Goal: Answer question/provide support: Answer question/provide support

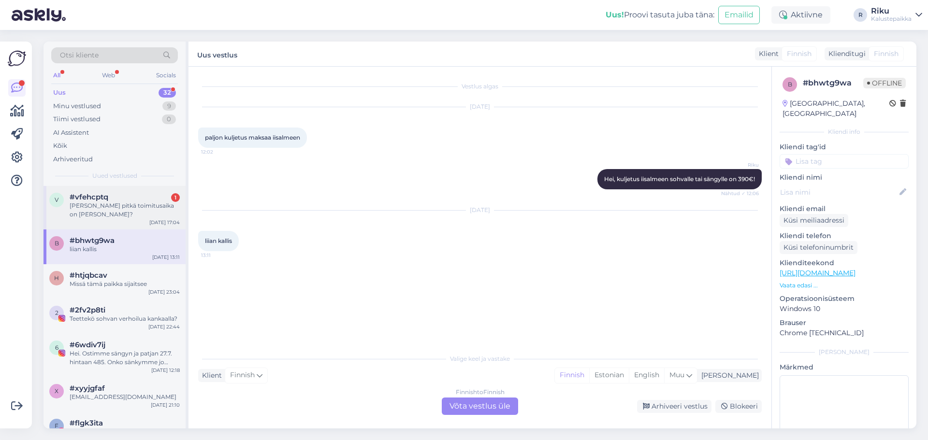
click at [119, 202] on div "[PERSON_NAME] pitkä toimitusaika on [PERSON_NAME]?" at bounding box center [125, 209] width 110 height 17
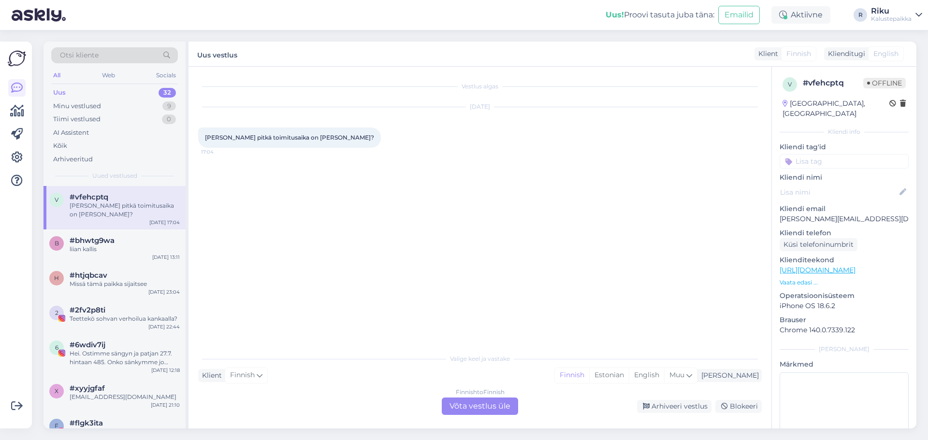
click at [86, 95] on div "Uus 32" at bounding box center [114, 93] width 127 height 14
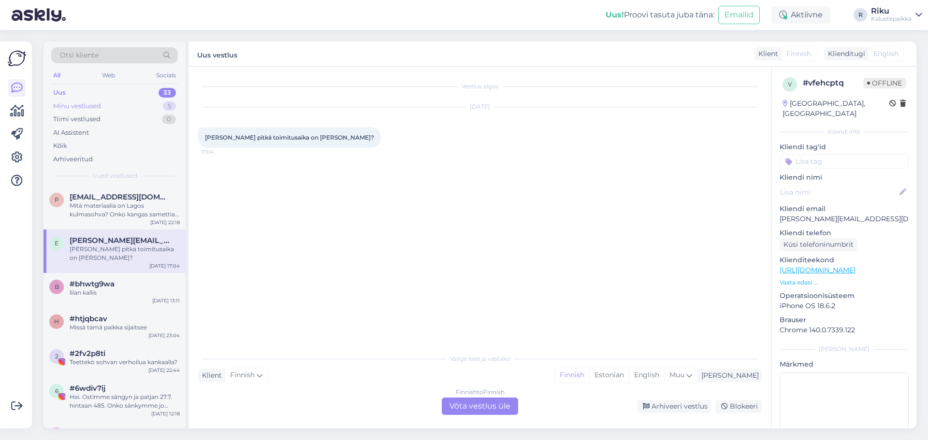
click at [97, 100] on div "Minu vestlused 5" at bounding box center [114, 107] width 127 height 14
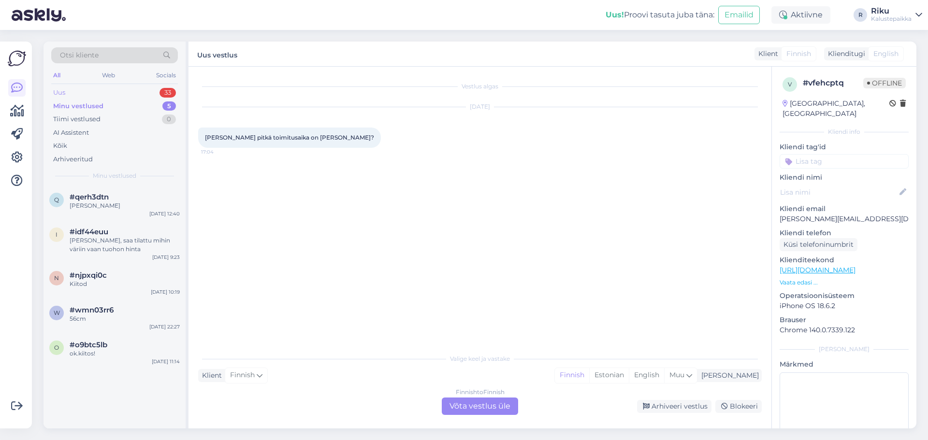
click at [114, 91] on div "Uus 33" at bounding box center [114, 93] width 127 height 14
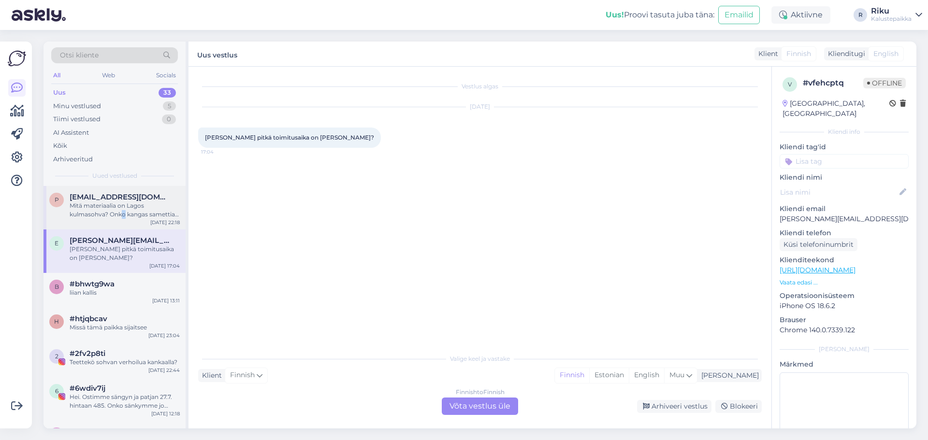
click at [122, 214] on div "Mitä materiaalia on Lagos kulmasohva? Onko kangas samettia vai ns buklee tyylis…" at bounding box center [125, 209] width 110 height 17
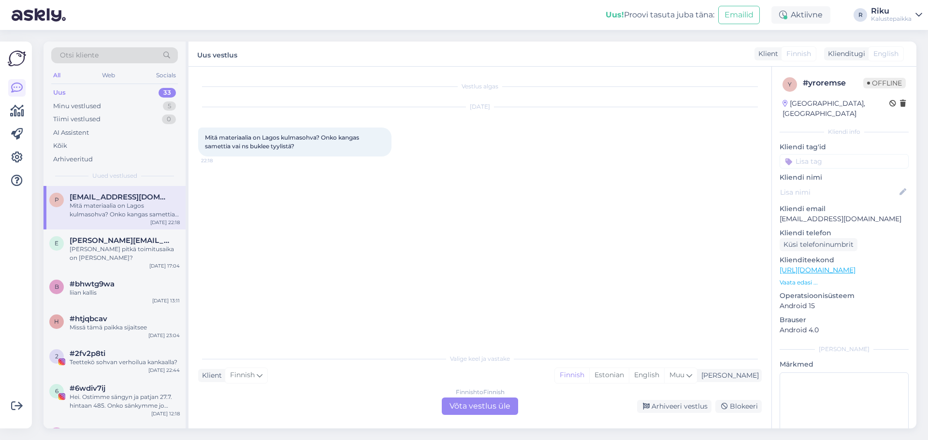
click at [330, 174] on div "Vestlus algas [DATE] Mitä materiaalia on Lagos kulmasohva? Onko kangas samettia…" at bounding box center [484, 208] width 572 height 264
click at [120, 95] on div "Uus 33" at bounding box center [114, 93] width 127 height 14
click at [100, 101] on div "Minu vestlused" at bounding box center [77, 106] width 48 height 10
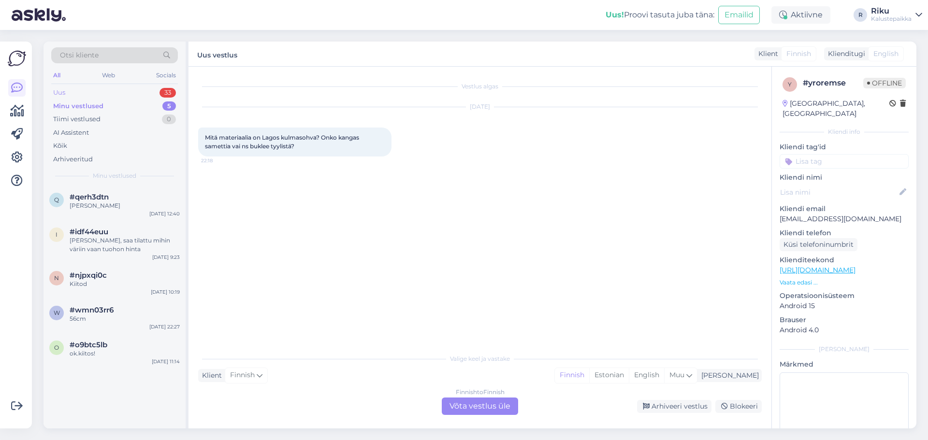
click at [100, 91] on div "Uus 33" at bounding box center [114, 93] width 127 height 14
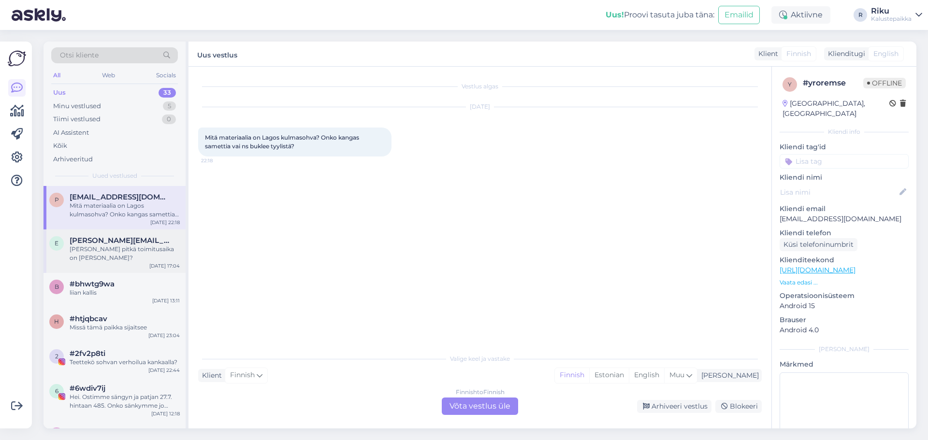
click at [106, 253] on div "[PERSON_NAME] pitkä toimitusaika on [PERSON_NAME]?" at bounding box center [125, 253] width 110 height 17
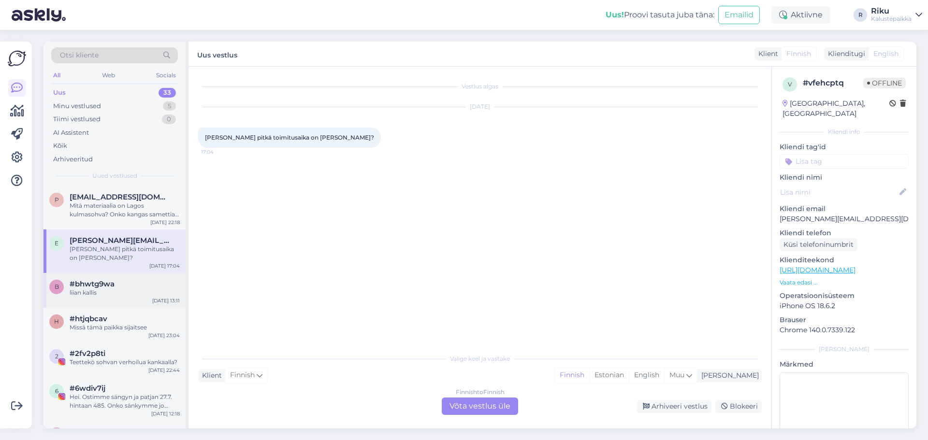
click at [105, 294] on div "liian kallis" at bounding box center [125, 292] width 110 height 9
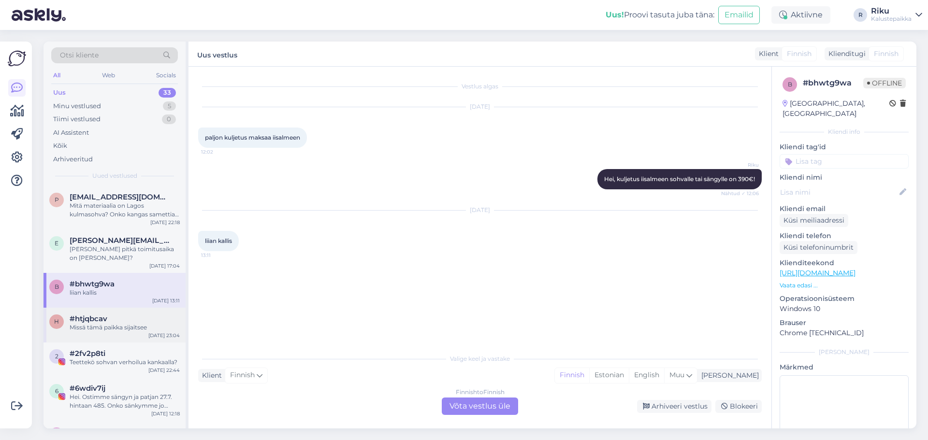
click at [107, 322] on span "#htjqbcav" at bounding box center [89, 319] width 38 height 9
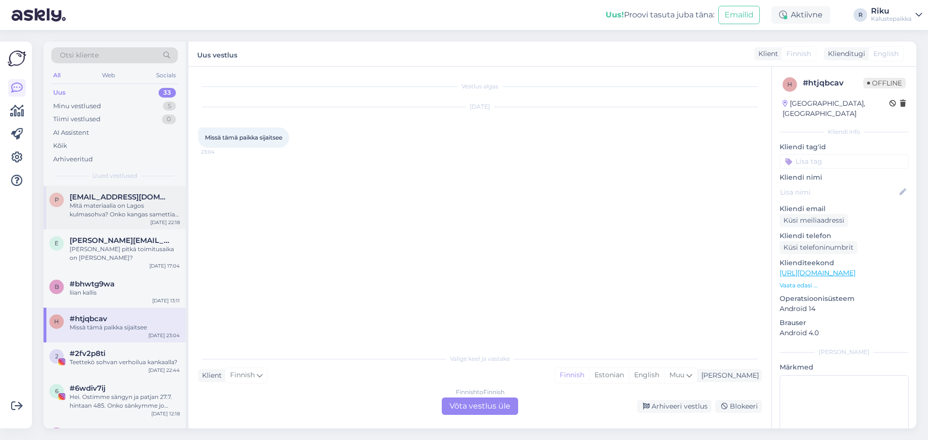
click at [126, 200] on span "[EMAIL_ADDRESS][DOMAIN_NAME]" at bounding box center [120, 197] width 100 height 9
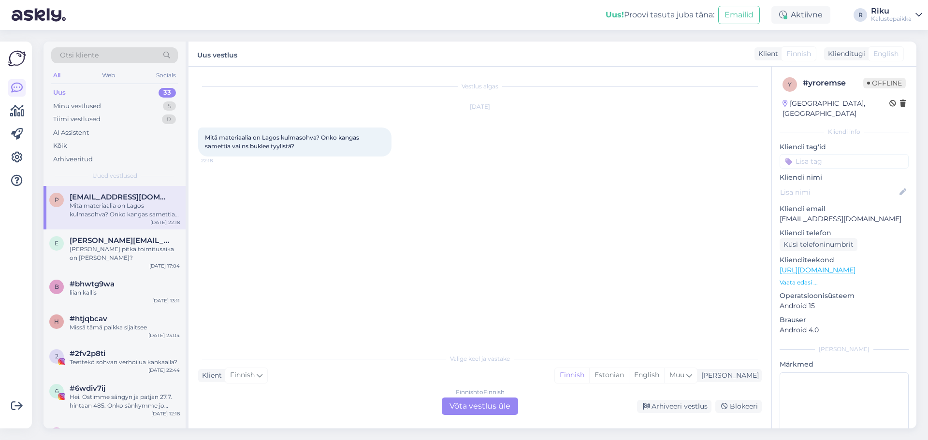
click at [472, 401] on div "Finnish to Finnish Võta vestlus üle" at bounding box center [480, 406] width 76 height 17
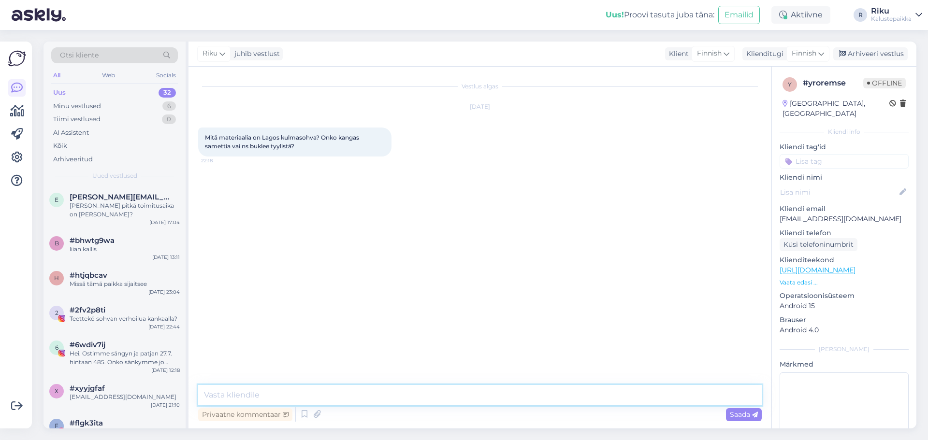
click at [472, 395] on textarea at bounding box center [479, 395] width 563 height 20
paste textarea "[URL][DOMAIN_NAME]"
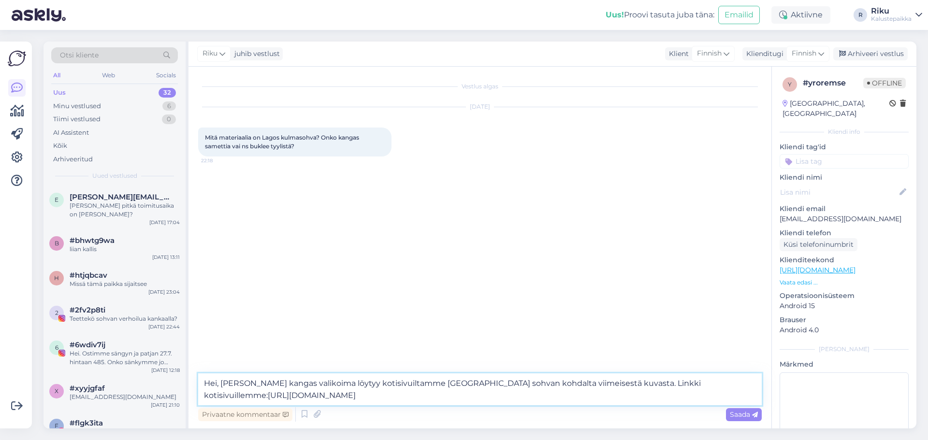
type textarea "Hei, [PERSON_NAME] kangas valikoima löytyy kotisivuiltamme [GEOGRAPHIC_DATA] so…"
